Goal: Task Accomplishment & Management: Manage account settings

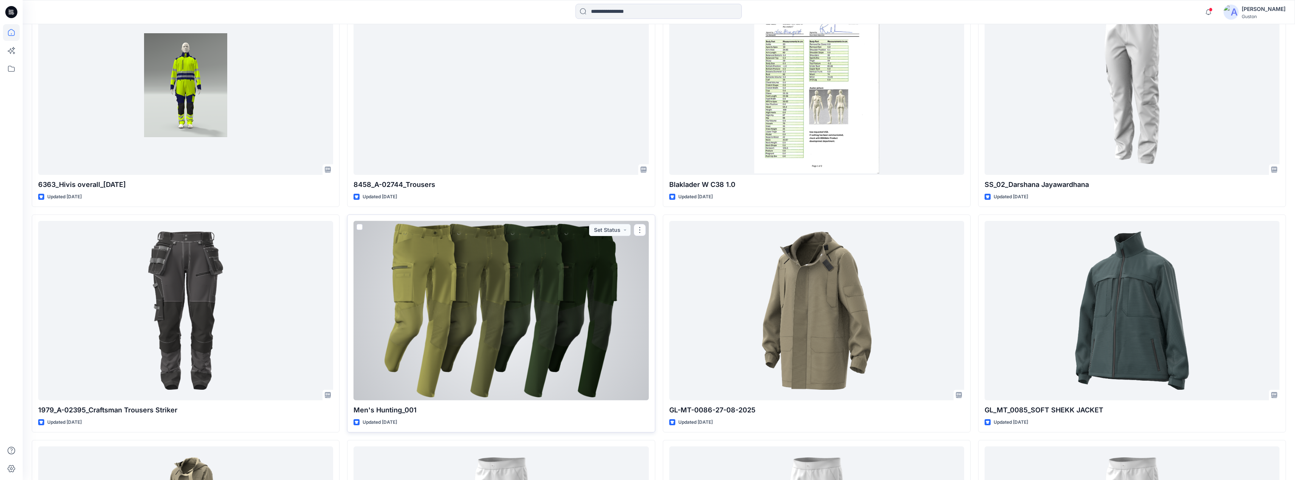
scroll to position [529, 0]
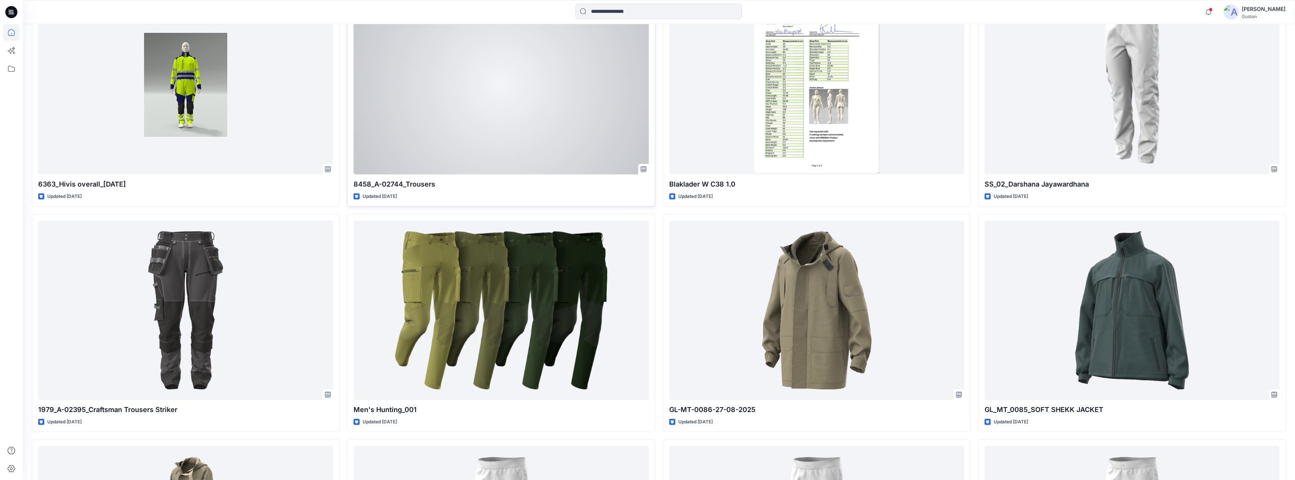
click at [575, 190] on div "8458_A-02744_Trousers Updated [DATE] Set Status" at bounding box center [501, 98] width 308 height 218
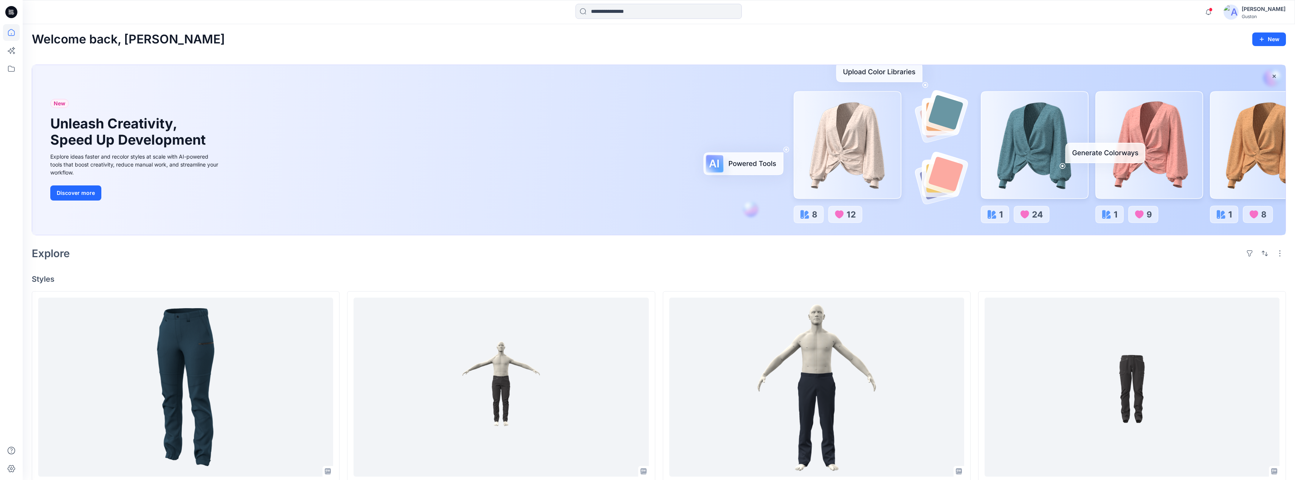
scroll to position [0, 0]
click at [1243, 8] on div "[PERSON_NAME]" at bounding box center [1263, 9] width 44 height 9
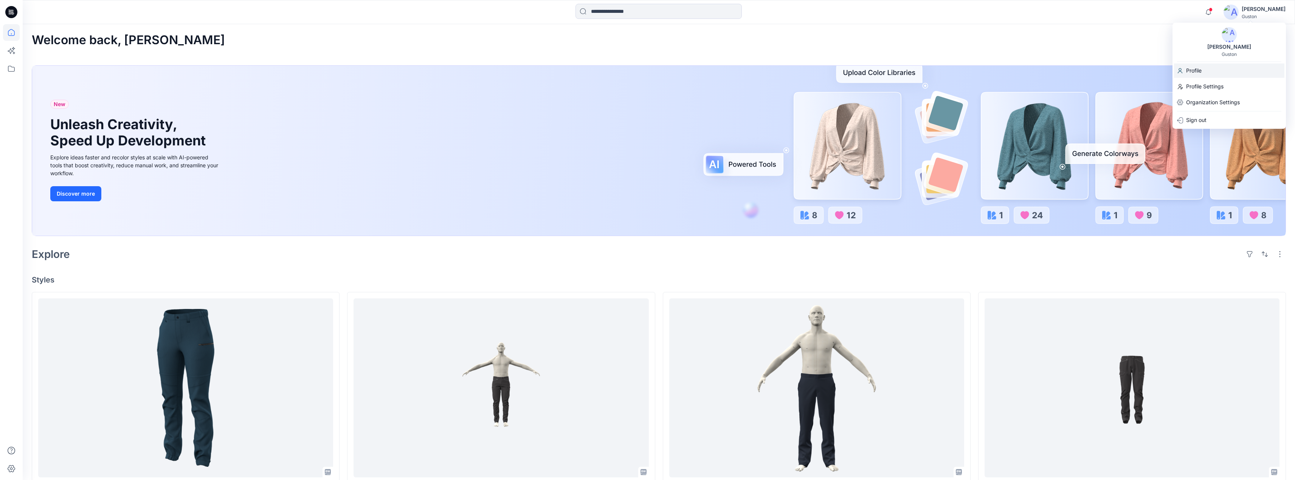
click at [1213, 71] on div "Profile" at bounding box center [1229, 70] width 110 height 14
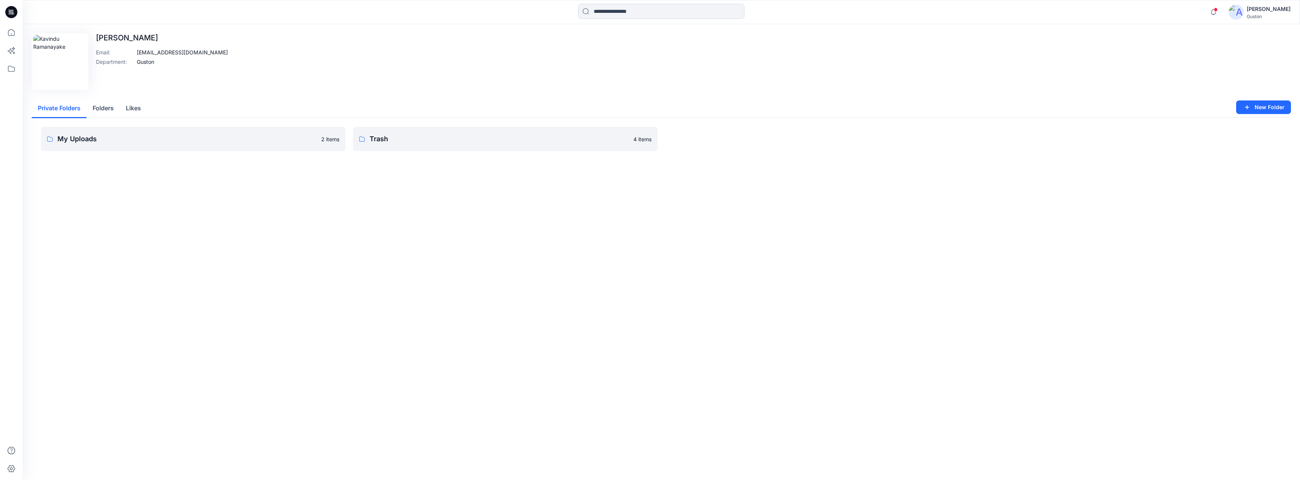
click at [1248, 8] on div "[PERSON_NAME]" at bounding box center [1269, 9] width 44 height 9
click at [1230, 87] on div "Profile Settings" at bounding box center [1234, 86] width 110 height 14
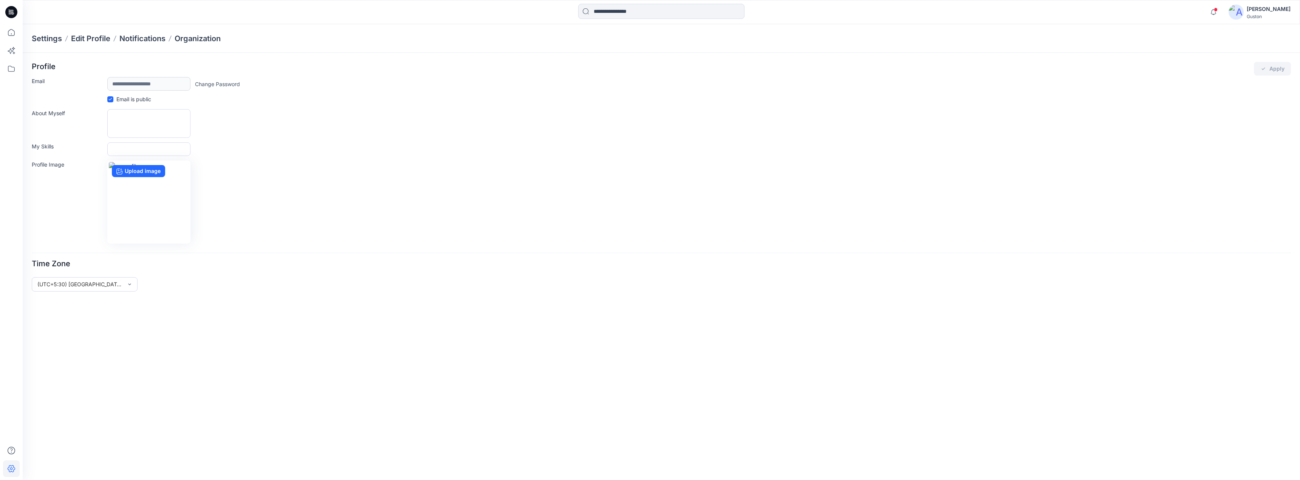
click at [1257, 13] on div "[PERSON_NAME]" at bounding box center [1269, 9] width 44 height 9
click at [1227, 103] on p "Organization Settings" at bounding box center [1218, 102] width 54 height 14
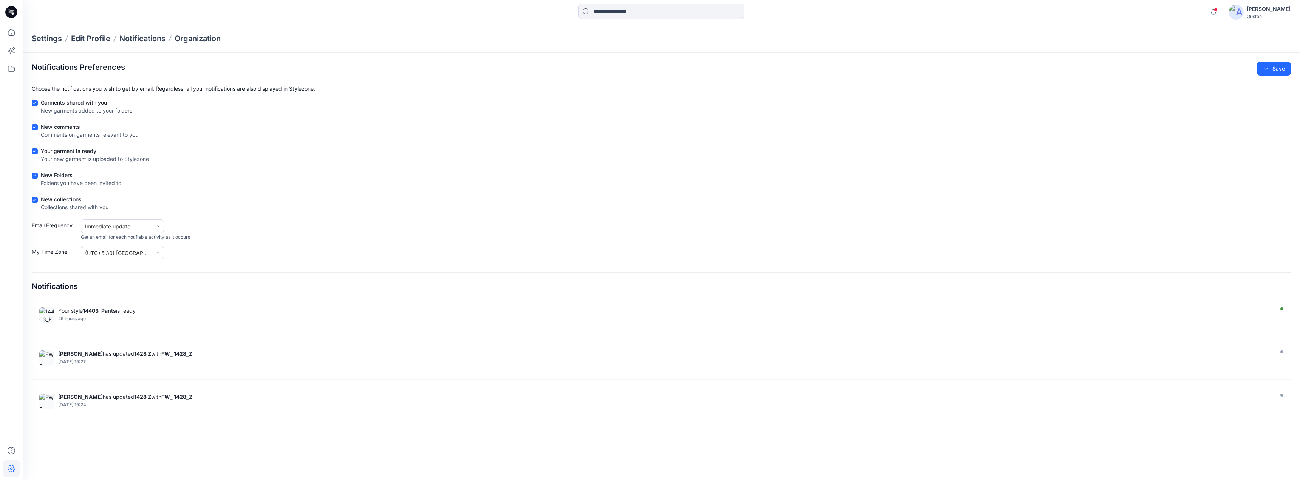
click at [12, 13] on icon at bounding box center [11, 12] width 12 height 12
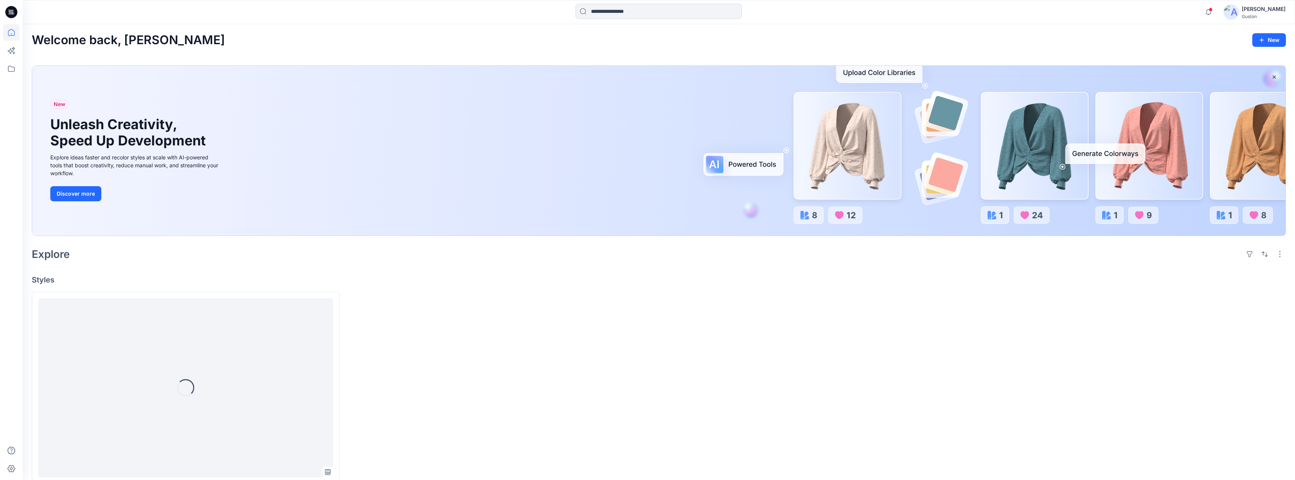
click at [12, 13] on icon at bounding box center [11, 12] width 12 height 12
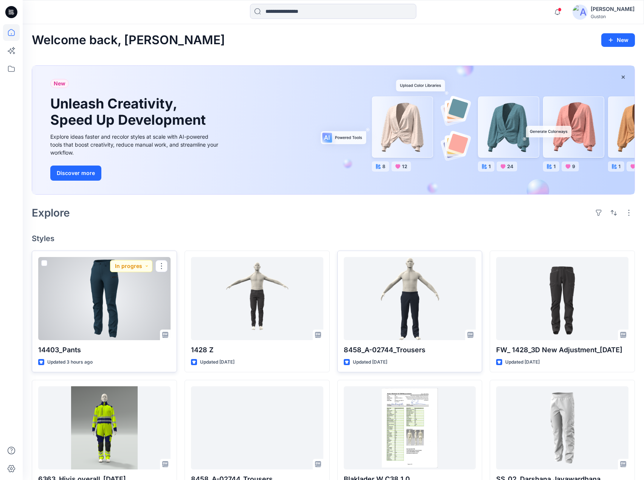
click at [144, 302] on div at bounding box center [104, 298] width 132 height 83
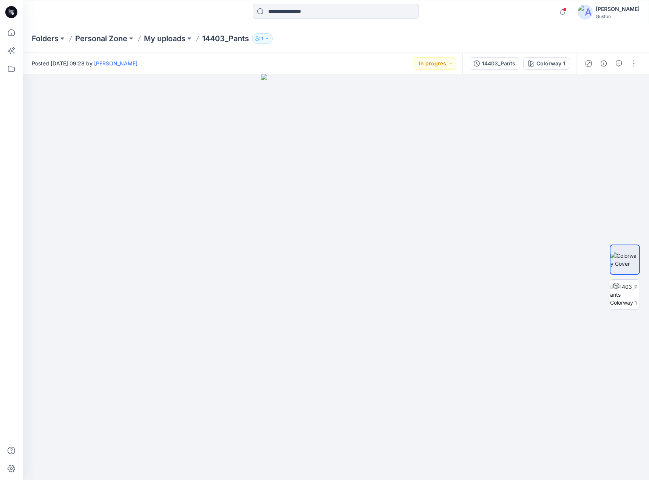
click at [269, 39] on icon "button" at bounding box center [267, 38] width 5 height 5
click at [322, 31] on div "Folders Personal Zone My uploads 14403_Pants 1 Folder Access Personal Zone Inte…" at bounding box center [336, 38] width 627 height 29
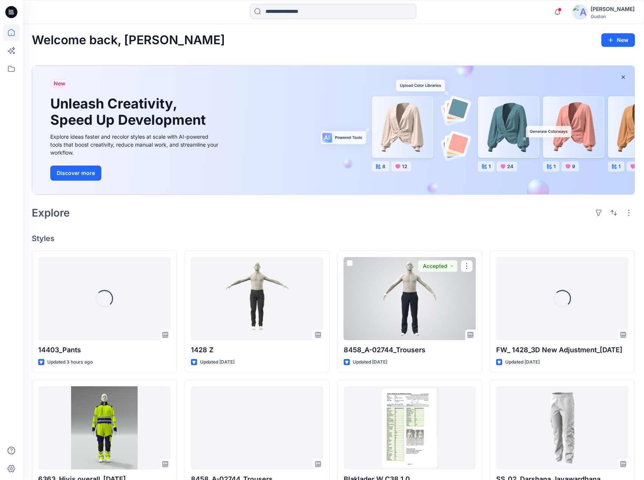
click at [433, 317] on div at bounding box center [410, 298] width 132 height 83
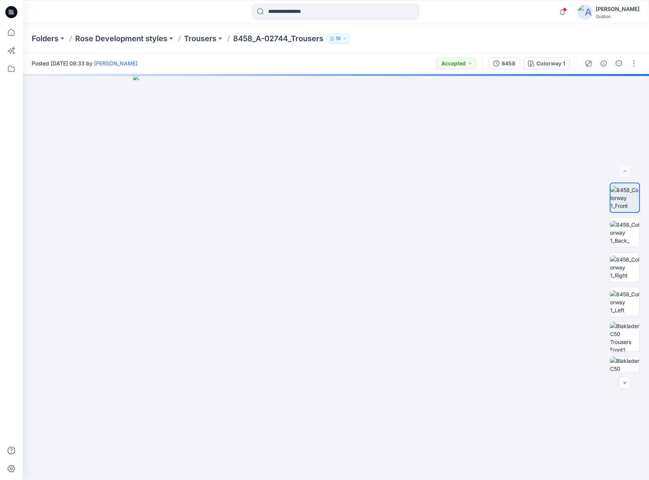
click at [349, 38] on button "10" at bounding box center [339, 38] width 24 height 11
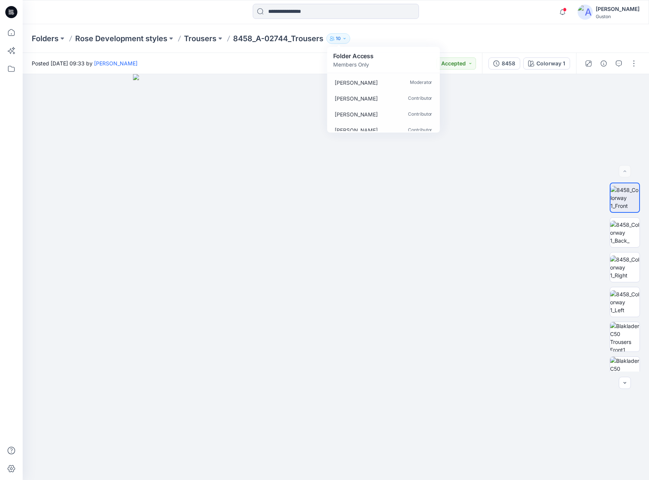
click at [554, 36] on div "Folders Rose Development styles Trousers 8458_A-02744_Trousers 10 Folder Access…" at bounding box center [307, 38] width 550 height 11
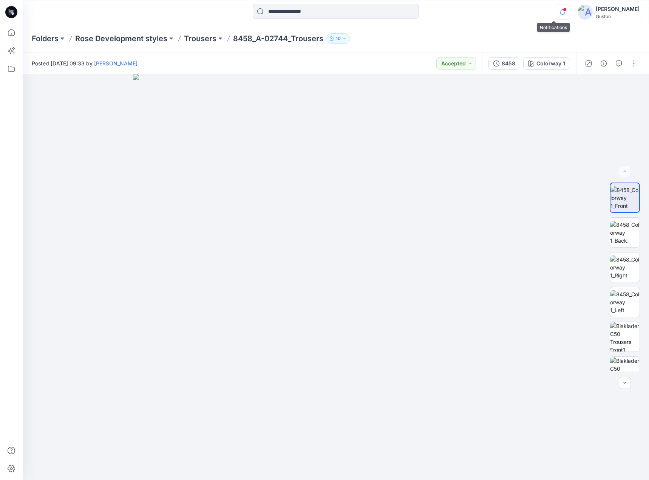
click at [556, 12] on icon "button" at bounding box center [563, 12] width 14 height 15
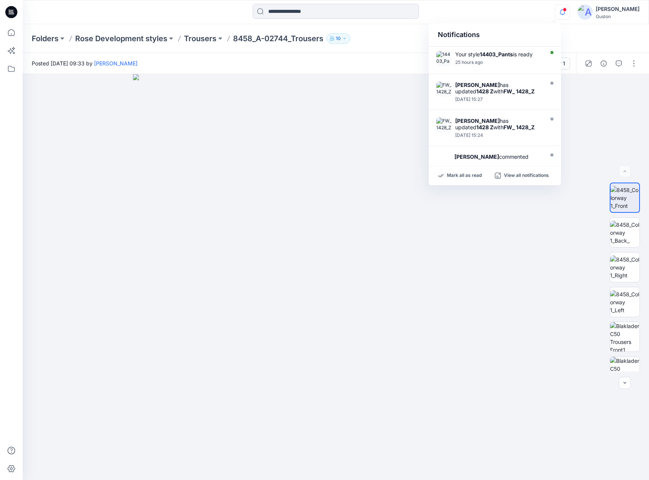
drag, startPoint x: 593, startPoint y: 40, endPoint x: 595, endPoint y: 35, distance: 5.6
click at [593, 40] on div "Folders Rose Development styles Trousers 8458_A-02744_Trousers 10 Folder Access…" at bounding box center [336, 38] width 627 height 29
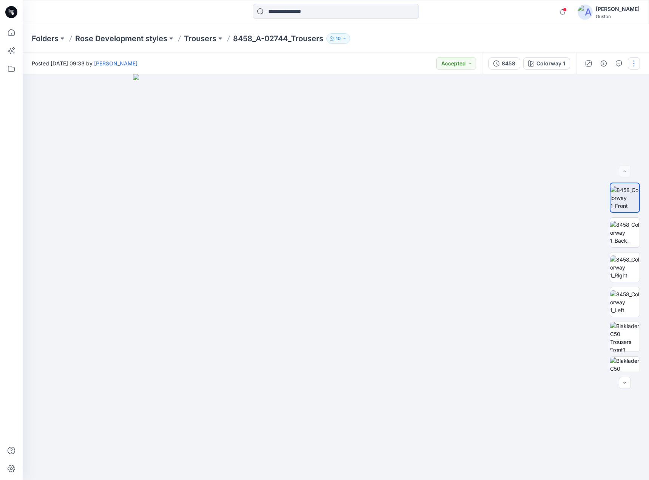
click at [632, 62] on button "button" at bounding box center [634, 63] width 12 height 12
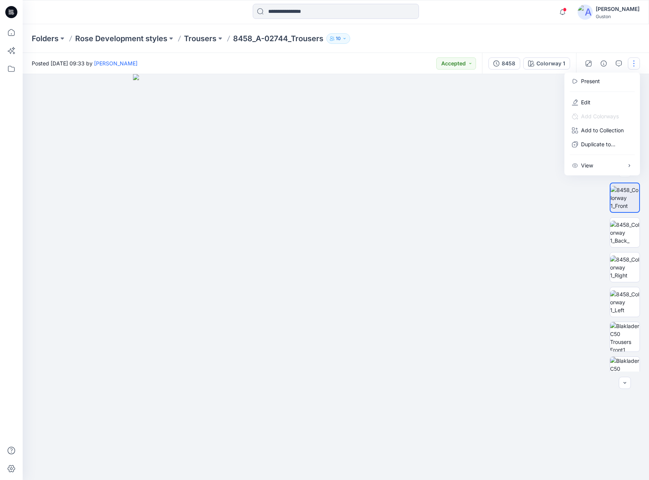
click at [583, 40] on div "Folders Rose Development styles Trousers 8458_A-02744_Trousers 10 Folder Access…" at bounding box center [336, 38] width 627 height 29
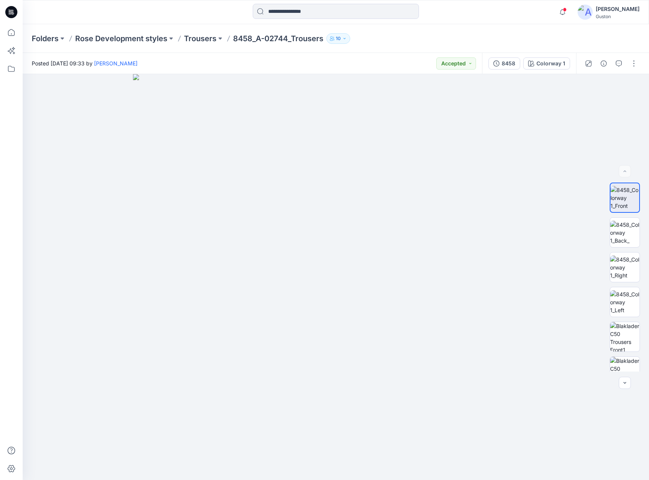
click at [615, 11] on div "[PERSON_NAME]" at bounding box center [618, 9] width 44 height 9
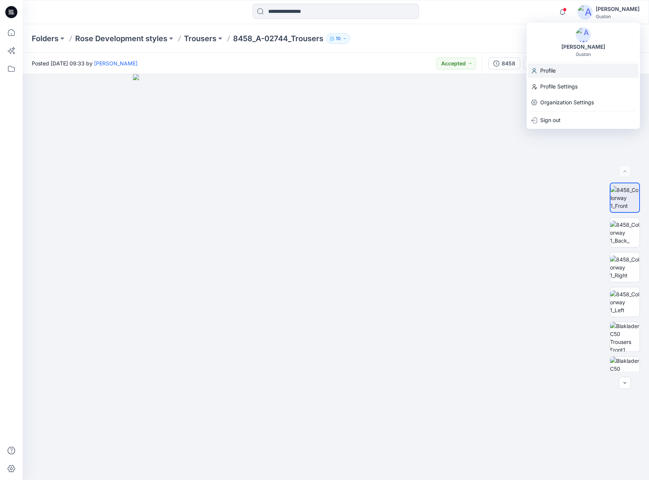
click at [550, 71] on p "Profile" at bounding box center [547, 70] width 15 height 14
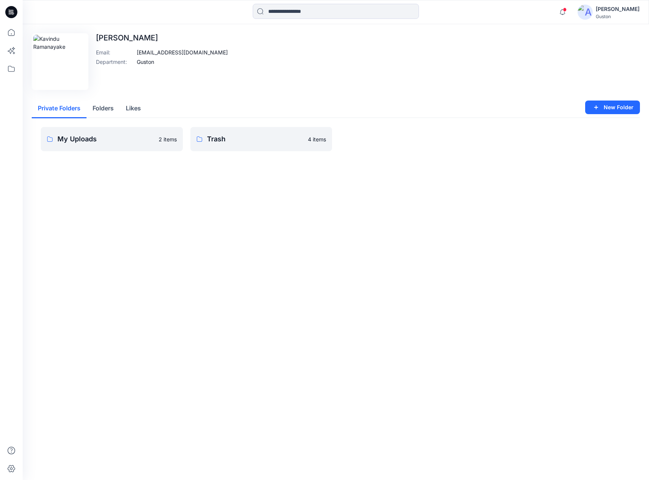
drag, startPoint x: 606, startPoint y: 11, endPoint x: 601, endPoint y: 12, distance: 4.7
click at [606, 11] on div "[PERSON_NAME]" at bounding box center [618, 9] width 44 height 9
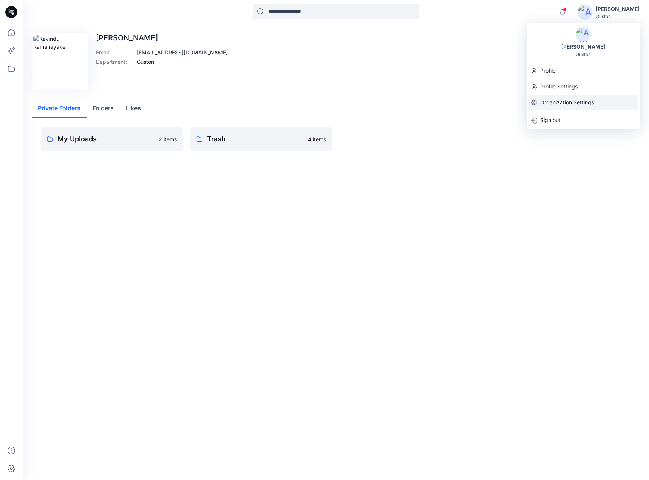
click at [589, 102] on p "Organization Settings" at bounding box center [567, 102] width 54 height 14
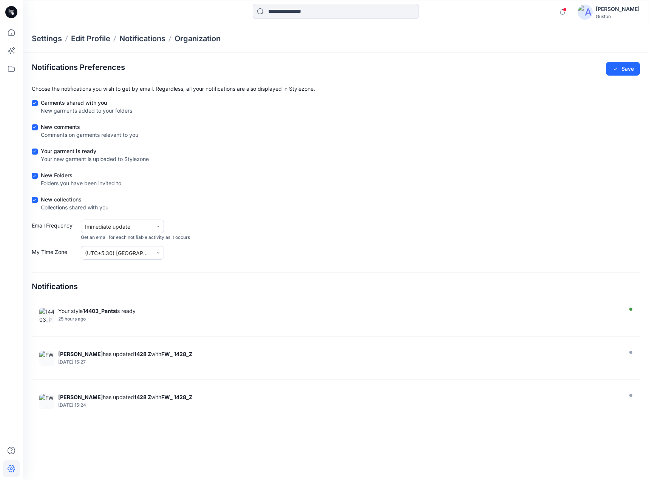
click at [604, 8] on div "[PERSON_NAME]" at bounding box center [618, 9] width 44 height 9
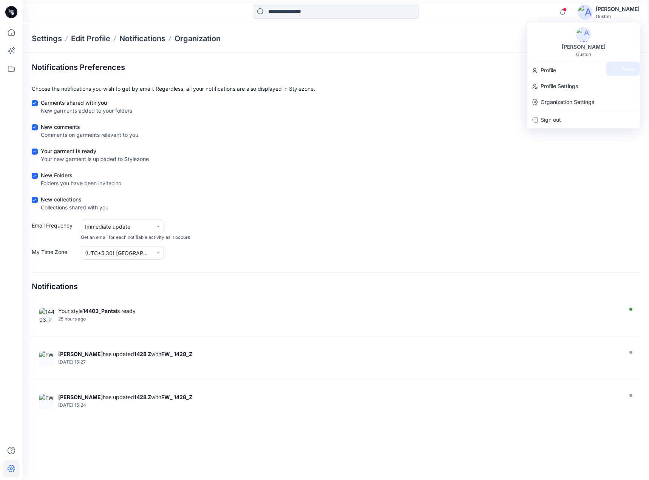
drag, startPoint x: 171, startPoint y: 14, endPoint x: 163, endPoint y: 15, distance: 8.3
click at [170, 15] on div at bounding box center [101, 12] width 156 height 17
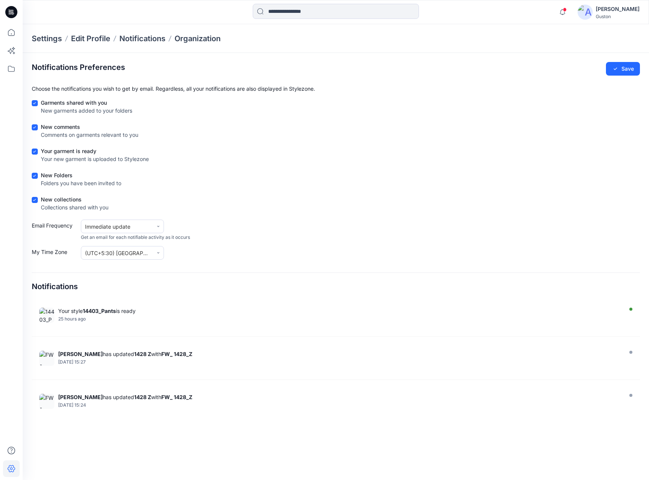
click at [12, 15] on icon at bounding box center [11, 12] width 12 height 12
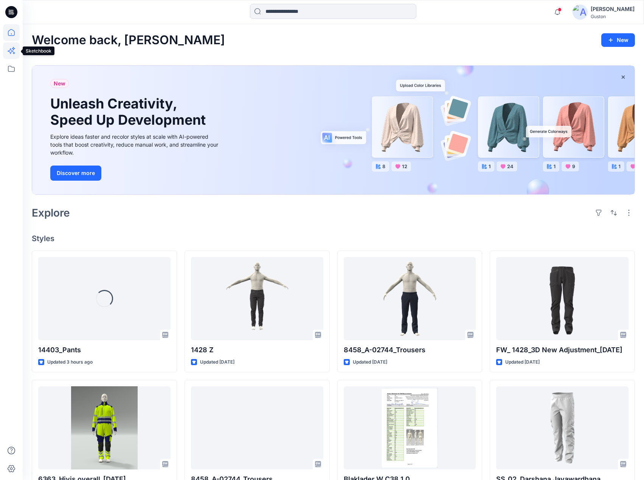
click at [12, 52] on icon at bounding box center [11, 50] width 17 height 17
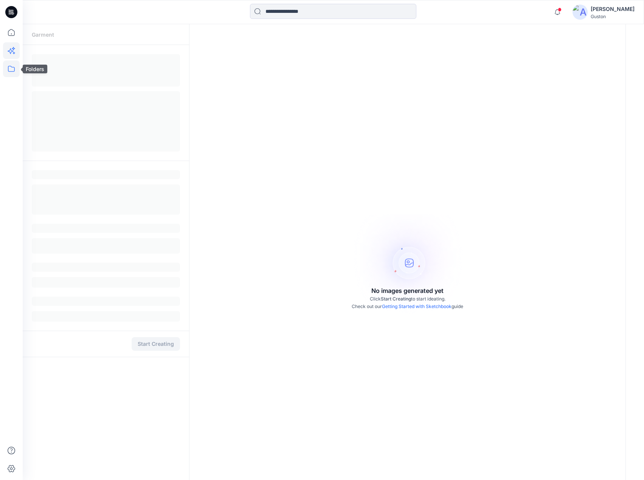
click at [11, 73] on icon at bounding box center [11, 68] width 17 height 17
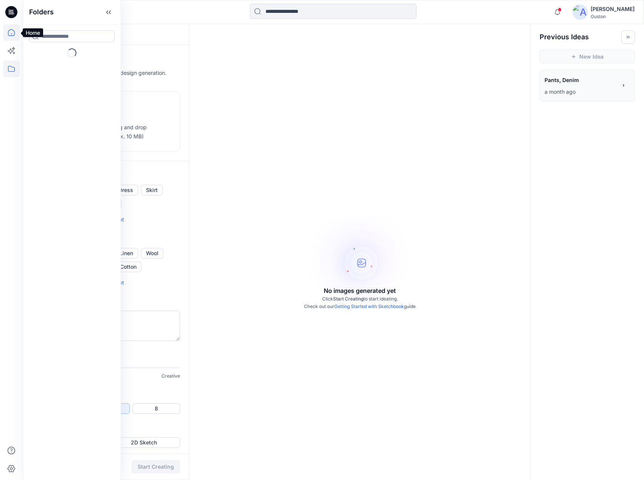
click at [11, 29] on icon at bounding box center [11, 32] width 7 height 7
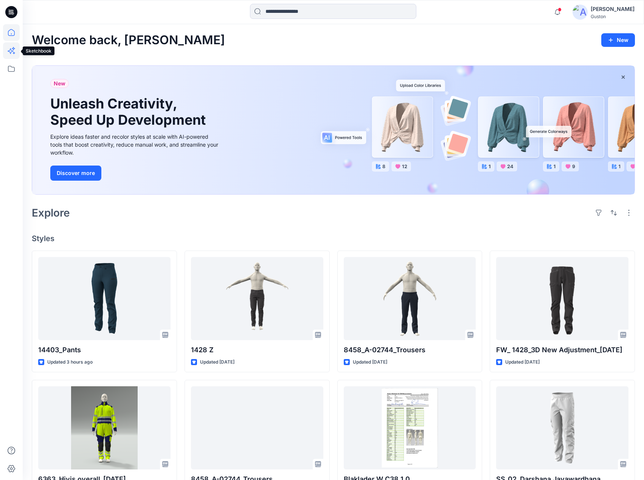
click at [10, 48] on icon at bounding box center [11, 50] width 17 height 17
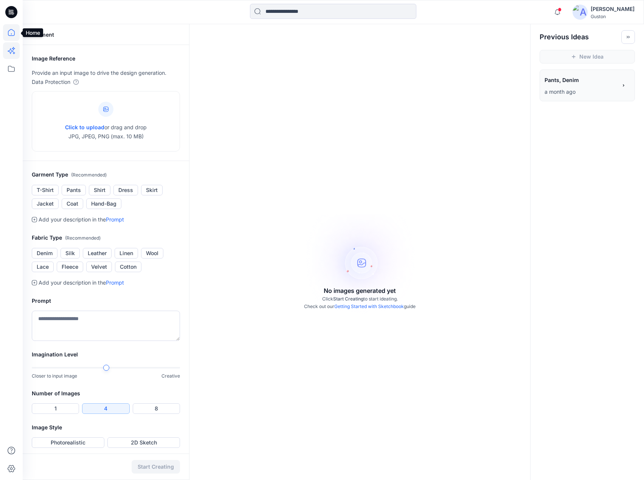
click at [9, 26] on icon at bounding box center [11, 32] width 17 height 17
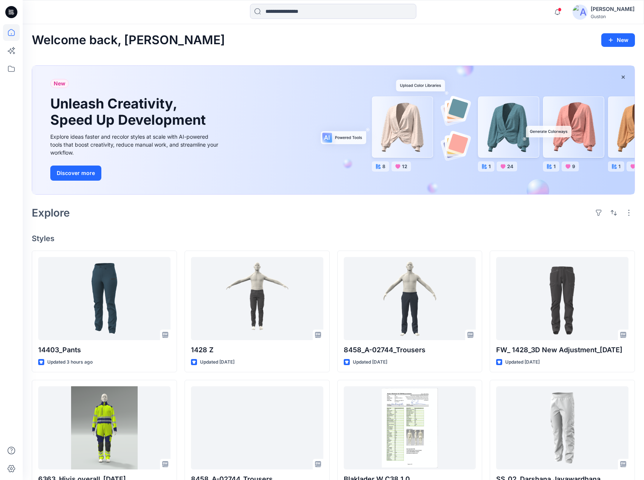
click at [7, 14] on icon at bounding box center [11, 12] width 12 height 12
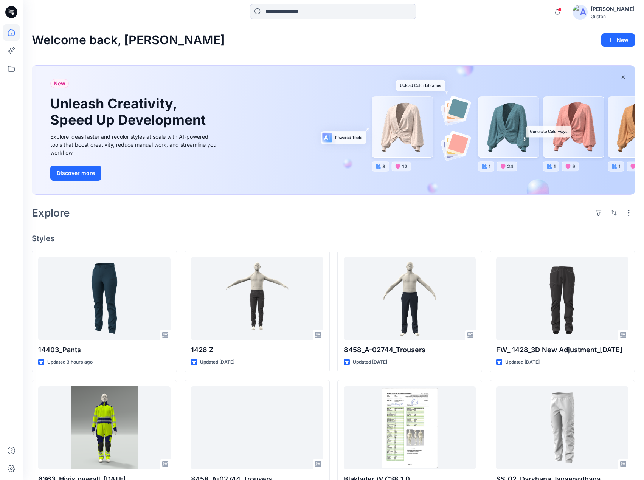
click at [10, 12] on icon at bounding box center [11, 12] width 12 height 24
